Goal: Task Accomplishment & Management: Use online tool/utility

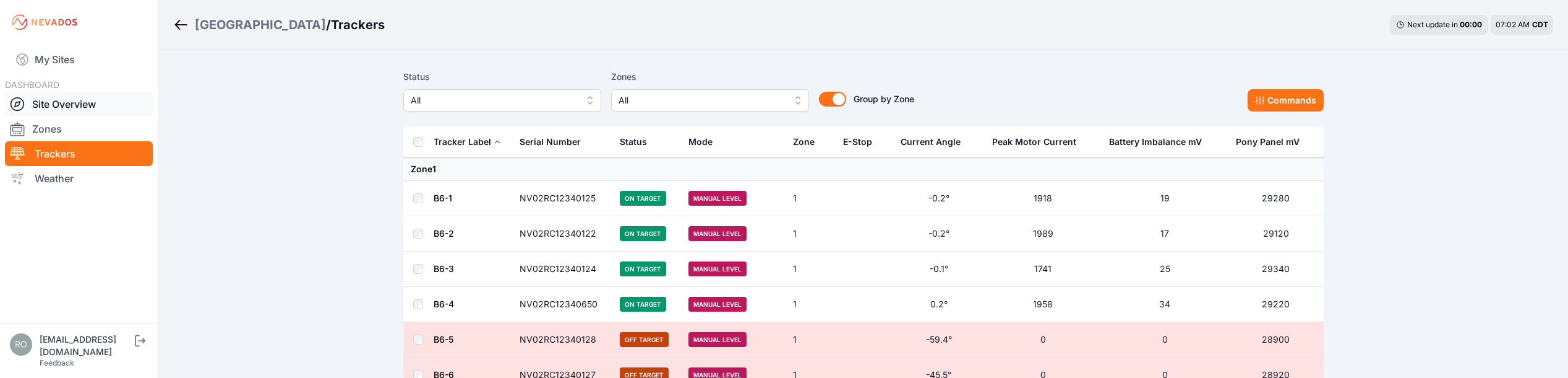
click at [16, 102] on icon at bounding box center [18, 104] width 15 height 15
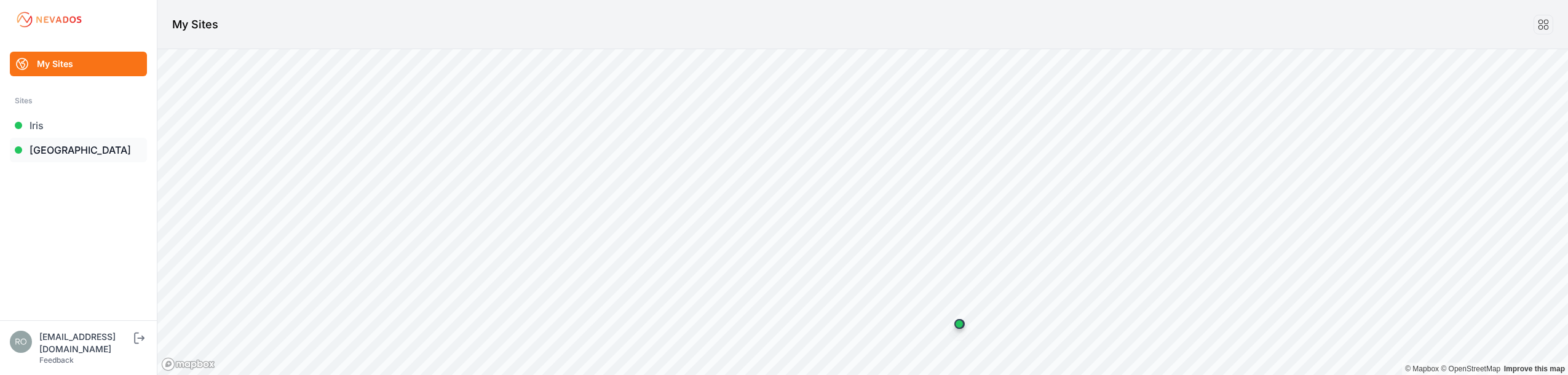
click at [42, 147] on link "[GEOGRAPHIC_DATA]" at bounding box center [79, 150] width 137 height 24
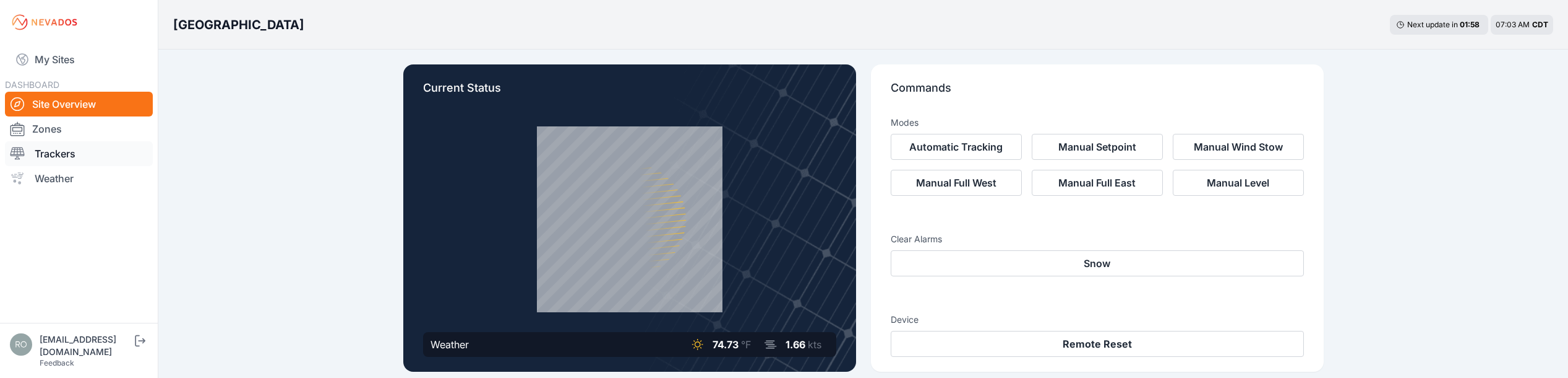
click at [45, 156] on link "Trackers" at bounding box center [79, 153] width 148 height 25
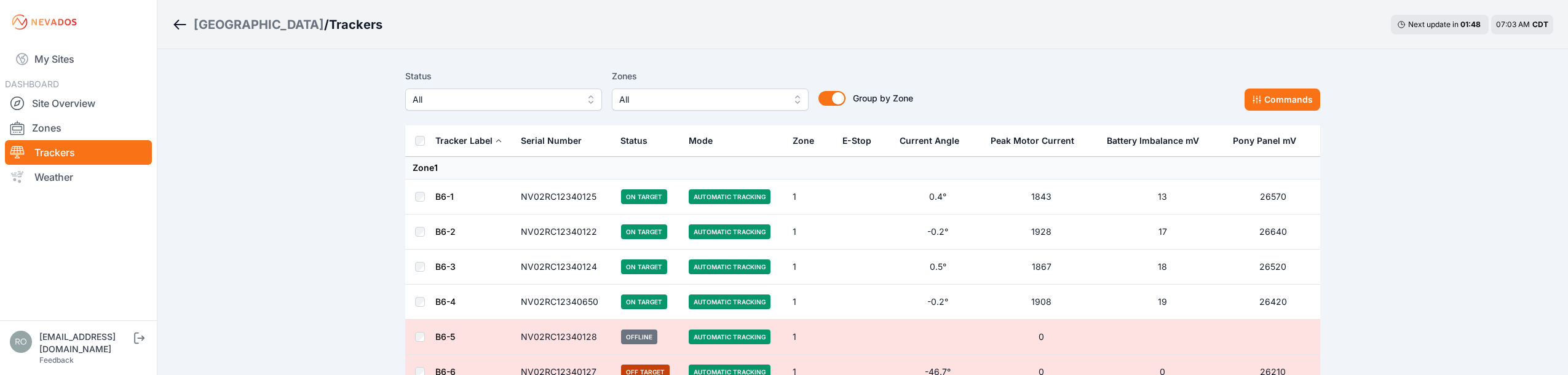
click at [792, 99] on button "All" at bounding box center [710, 99] width 197 height 22
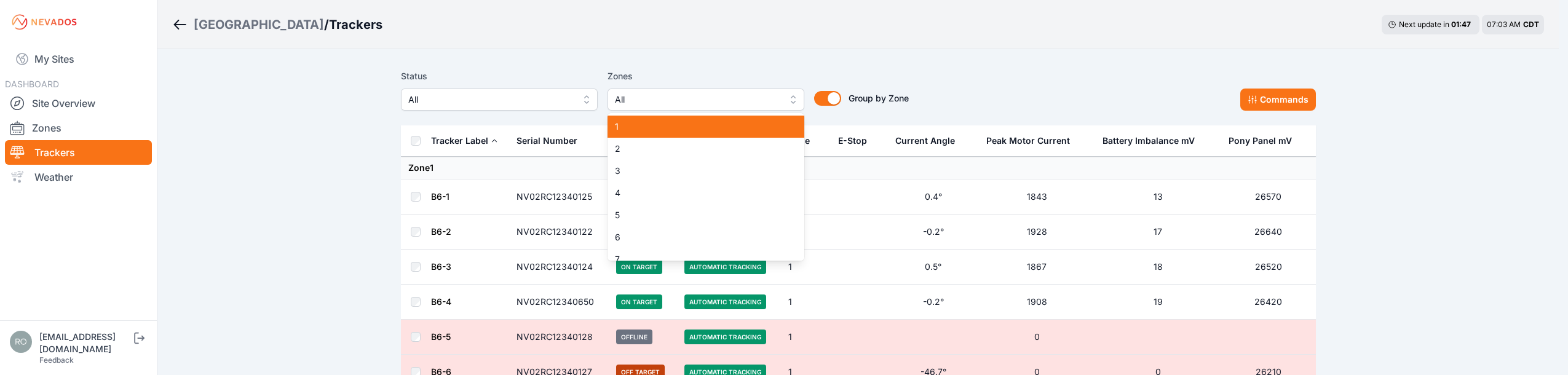
click at [614, 129] on div "1" at bounding box center [706, 126] width 197 height 22
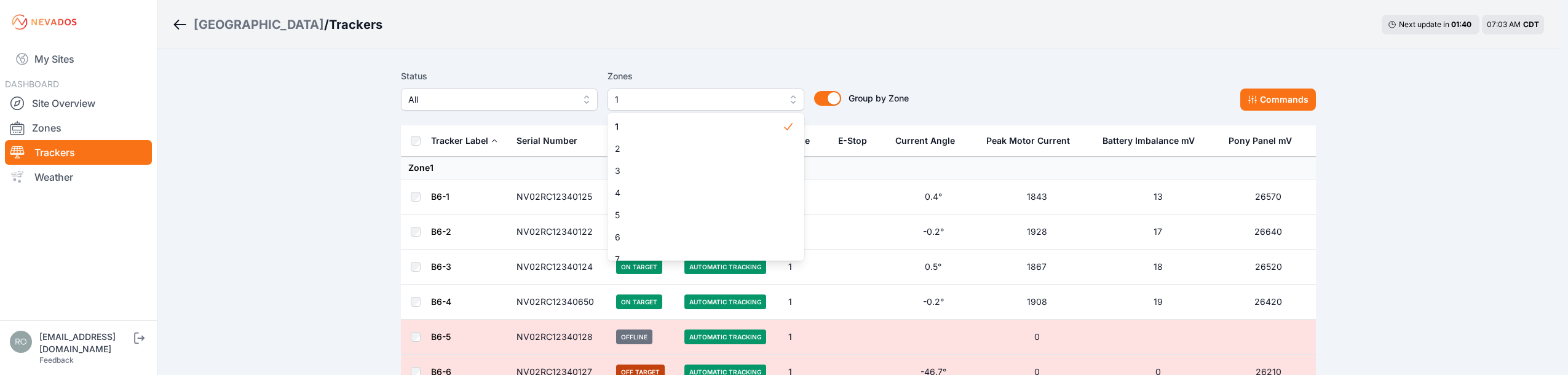
click at [1037, 90] on div "Status All Zones 1 1 2 3 4 5 6 7 8 9 10 11 12 13 14 15 Group by Zone Group by Z…" at bounding box center [858, 89] width 915 height 42
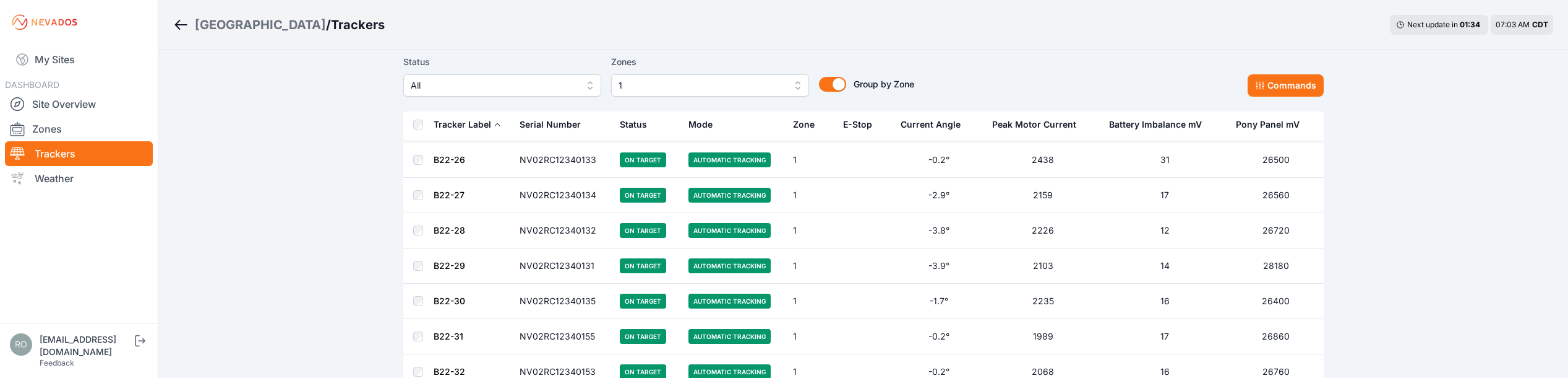
scroll to position [3246, 0]
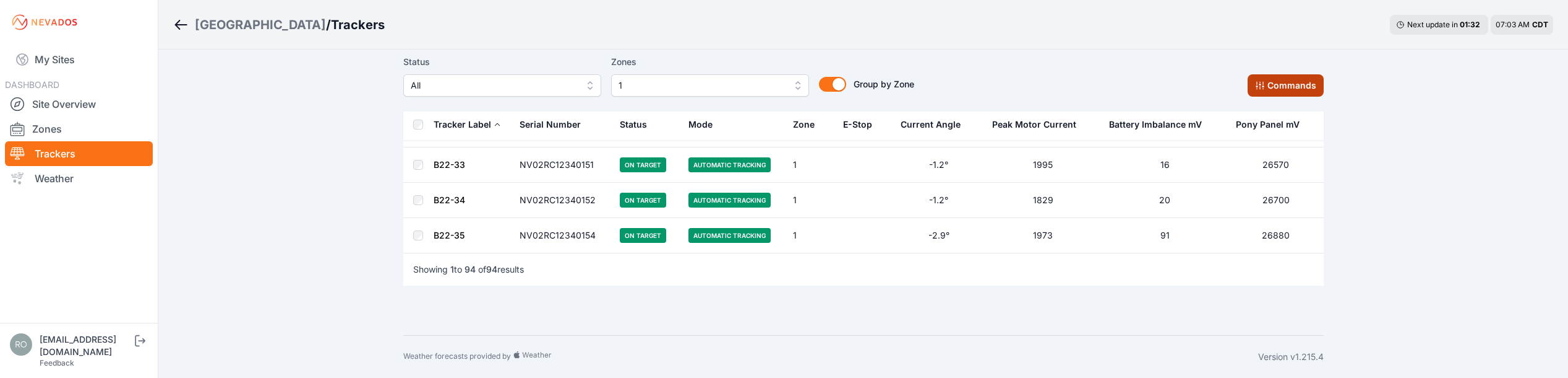
click at [1278, 85] on button "Commands" at bounding box center [1285, 85] width 76 height 22
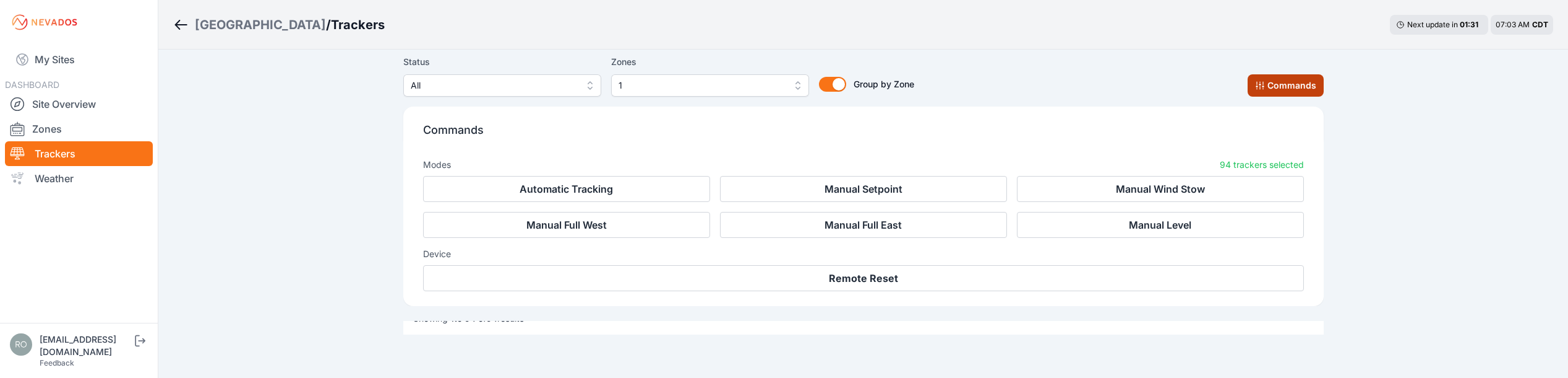
scroll to position [3455, 0]
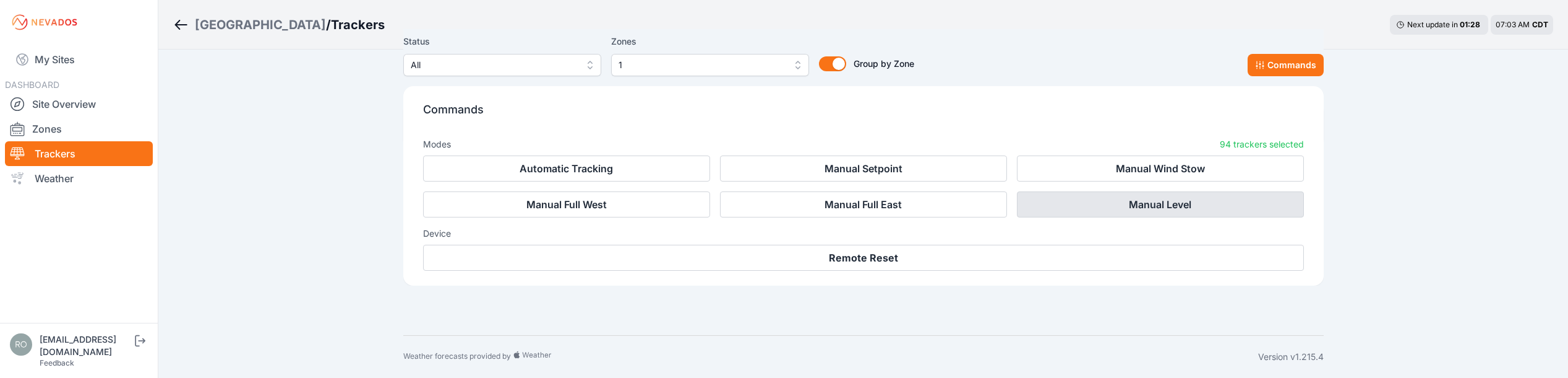
click at [1148, 204] on button "Manual Level" at bounding box center [1160, 204] width 287 height 26
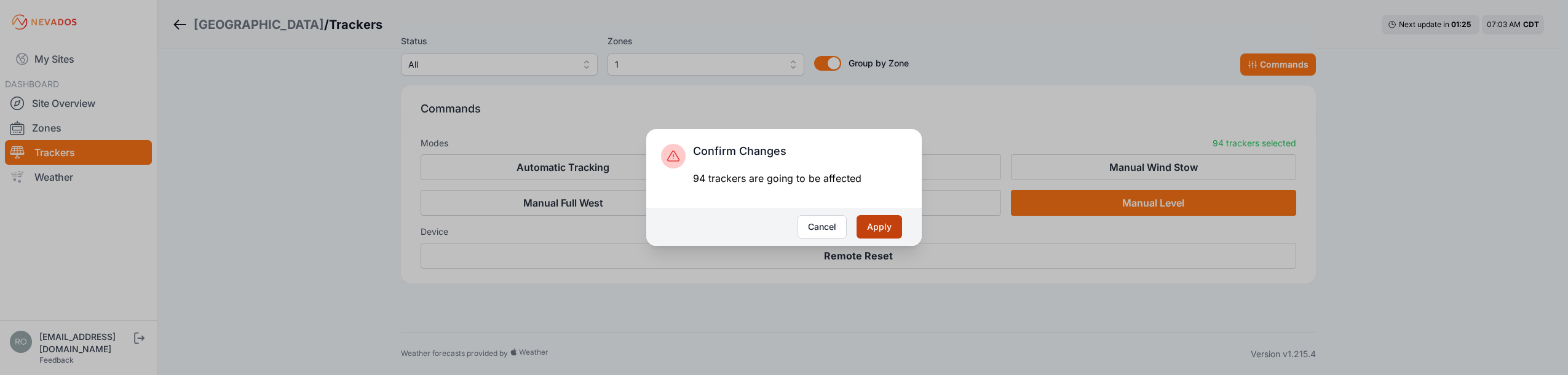
click at [883, 223] on button "Apply" at bounding box center [879, 226] width 46 height 23
